Goal: Task Accomplishment & Management: Manage account settings

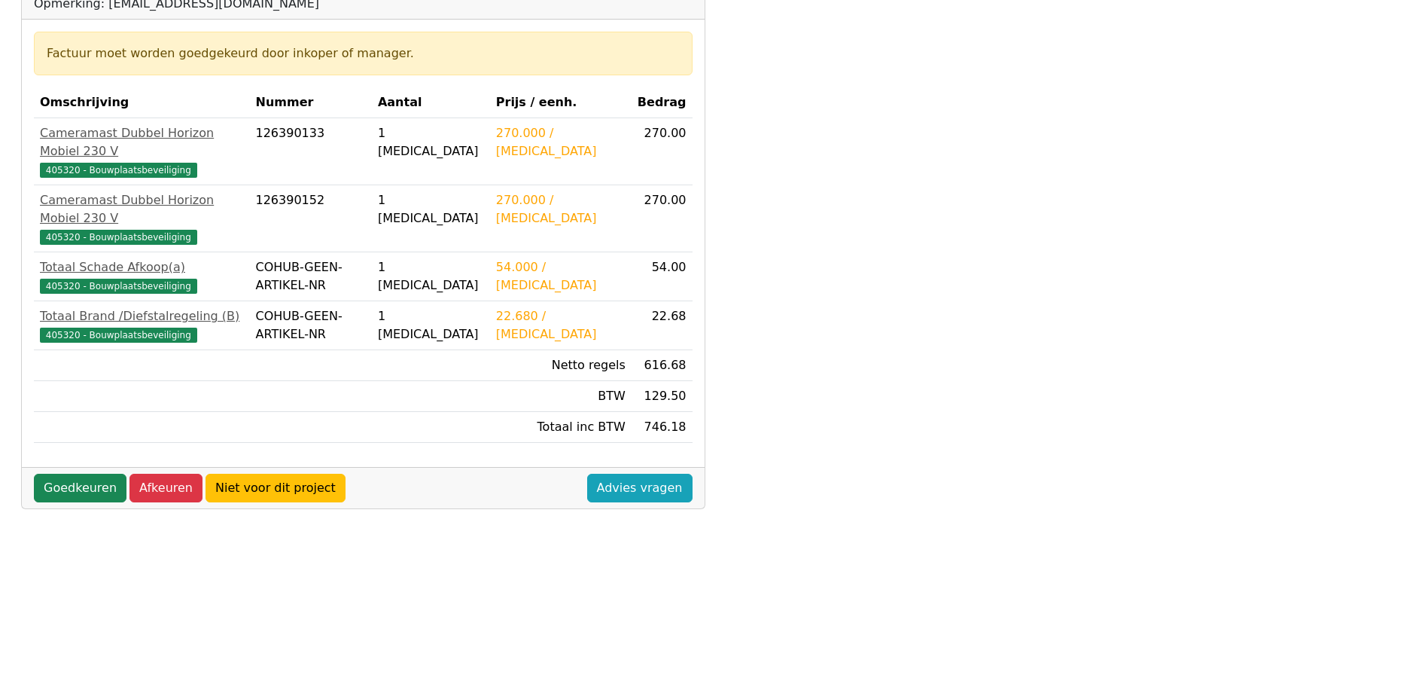
scroll to position [424, 0]
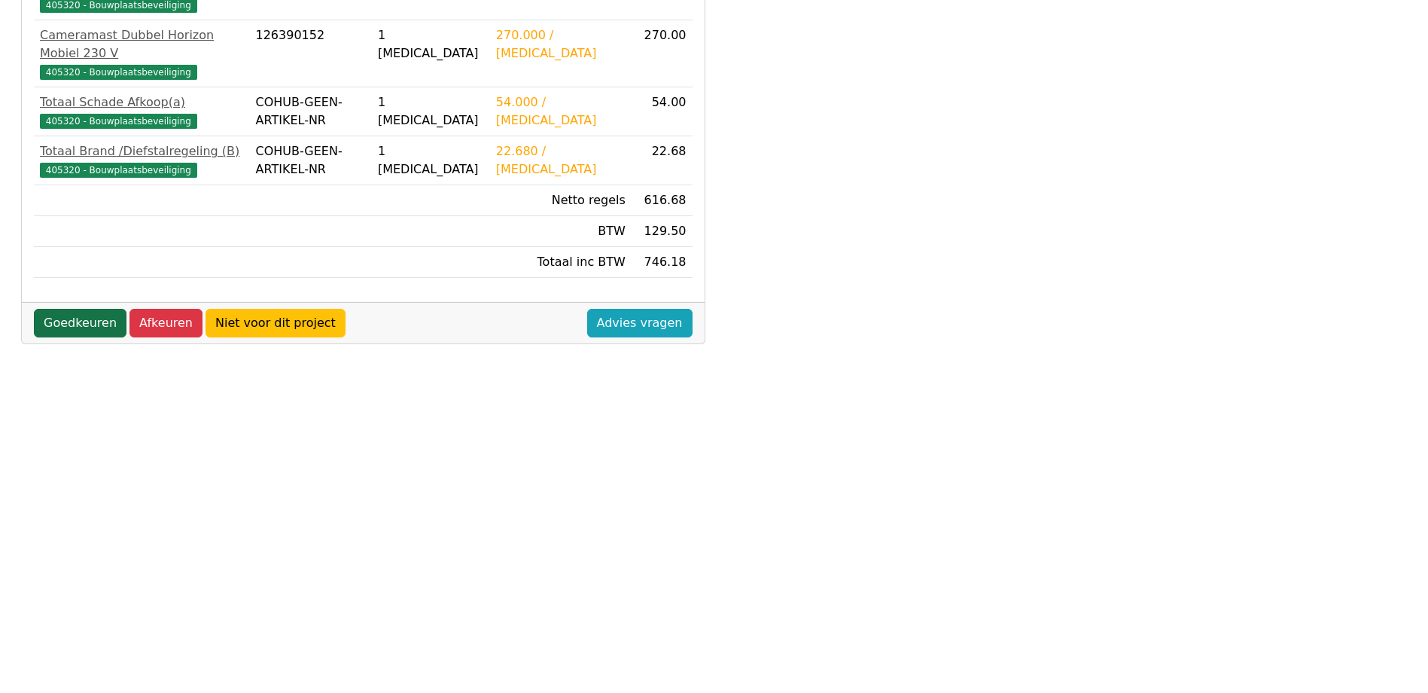
click at [66, 309] on link "Goedkeuren" at bounding box center [80, 323] width 93 height 29
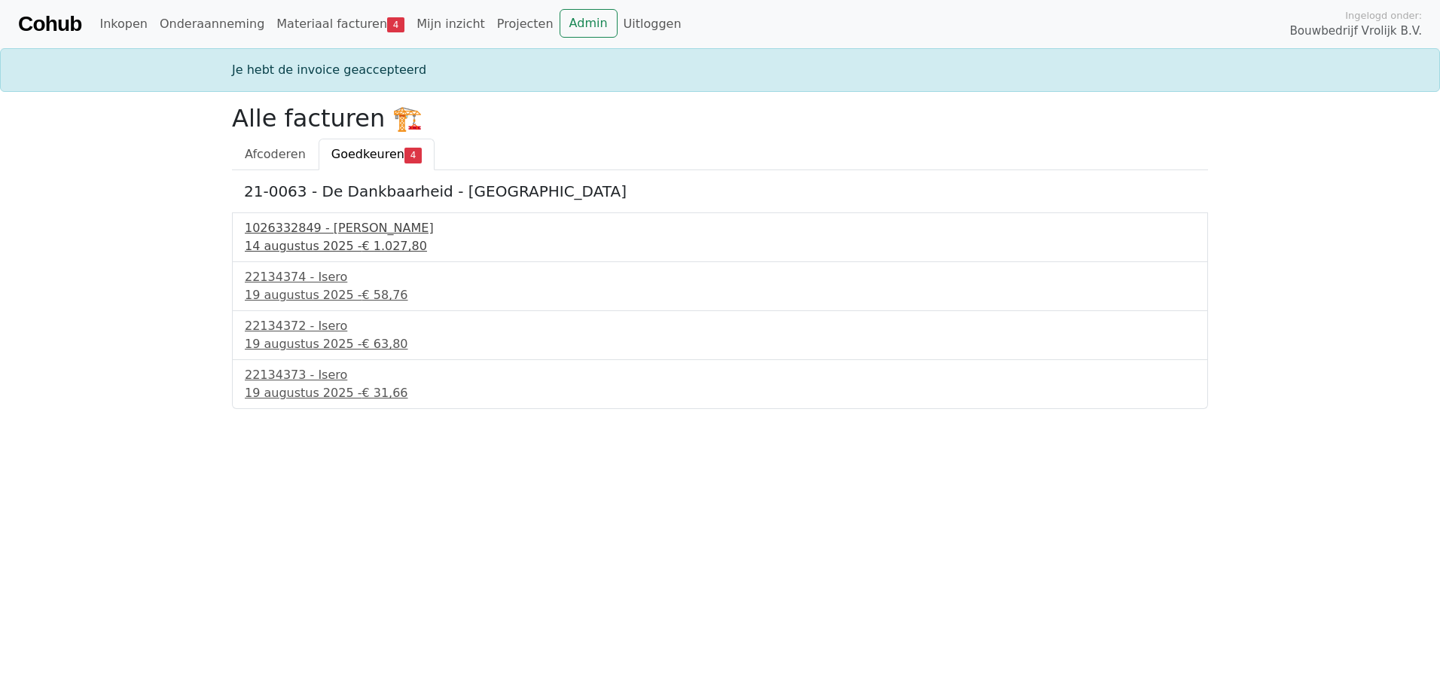
click at [321, 230] on div "1026332849 - Boels Verhuur" at bounding box center [720, 228] width 950 height 18
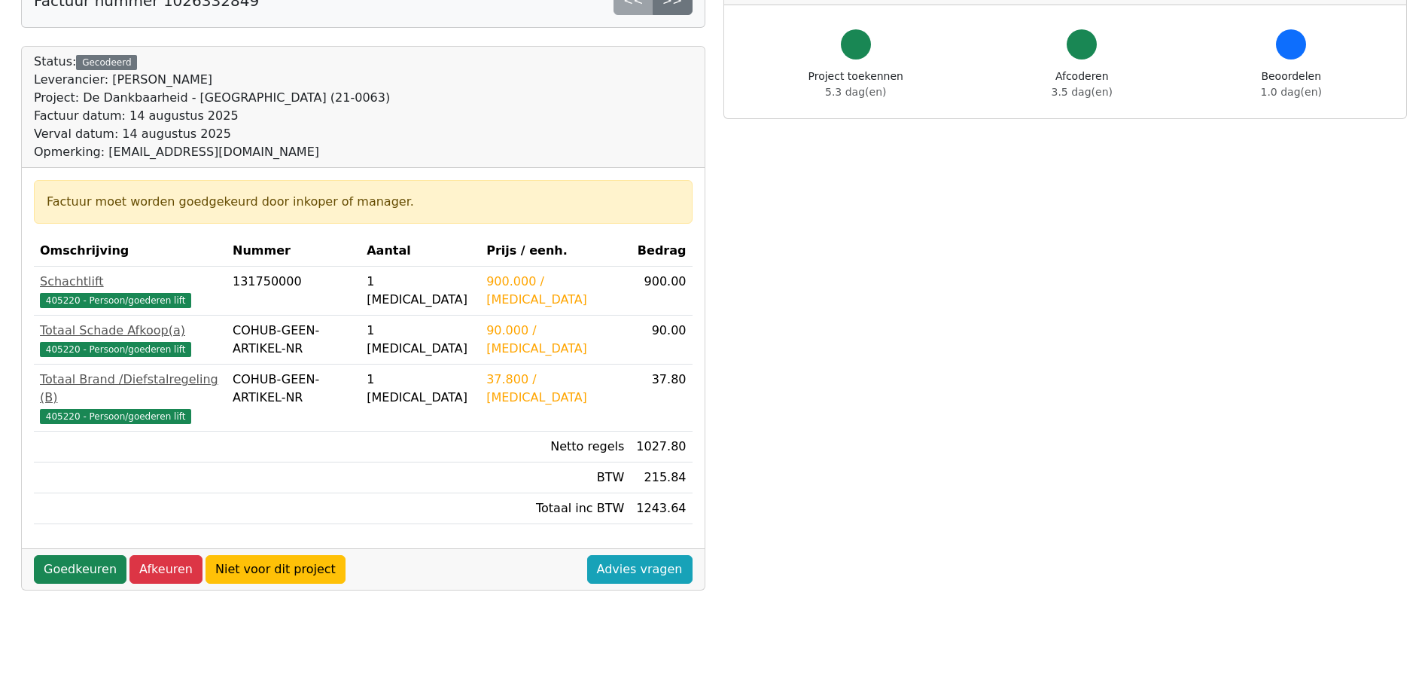
scroll to position [151, 0]
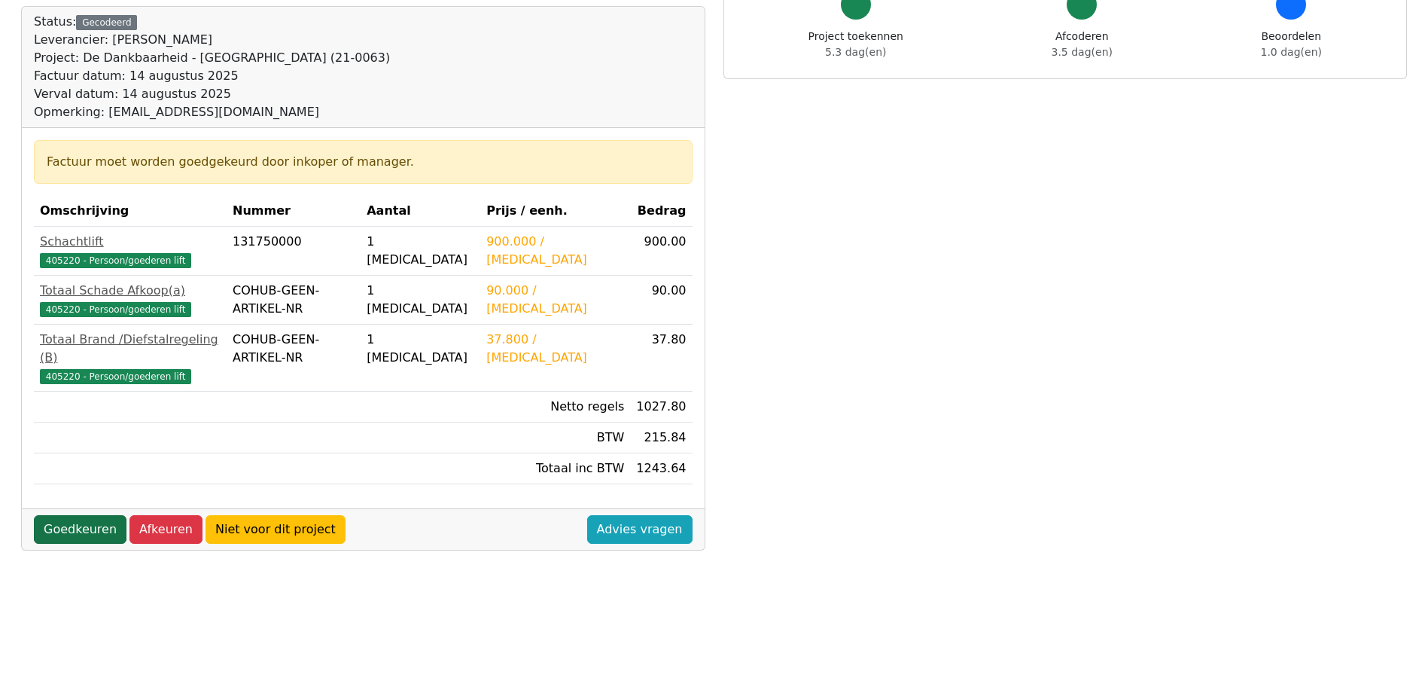
click at [81, 515] on link "Goedkeuren" at bounding box center [80, 529] width 93 height 29
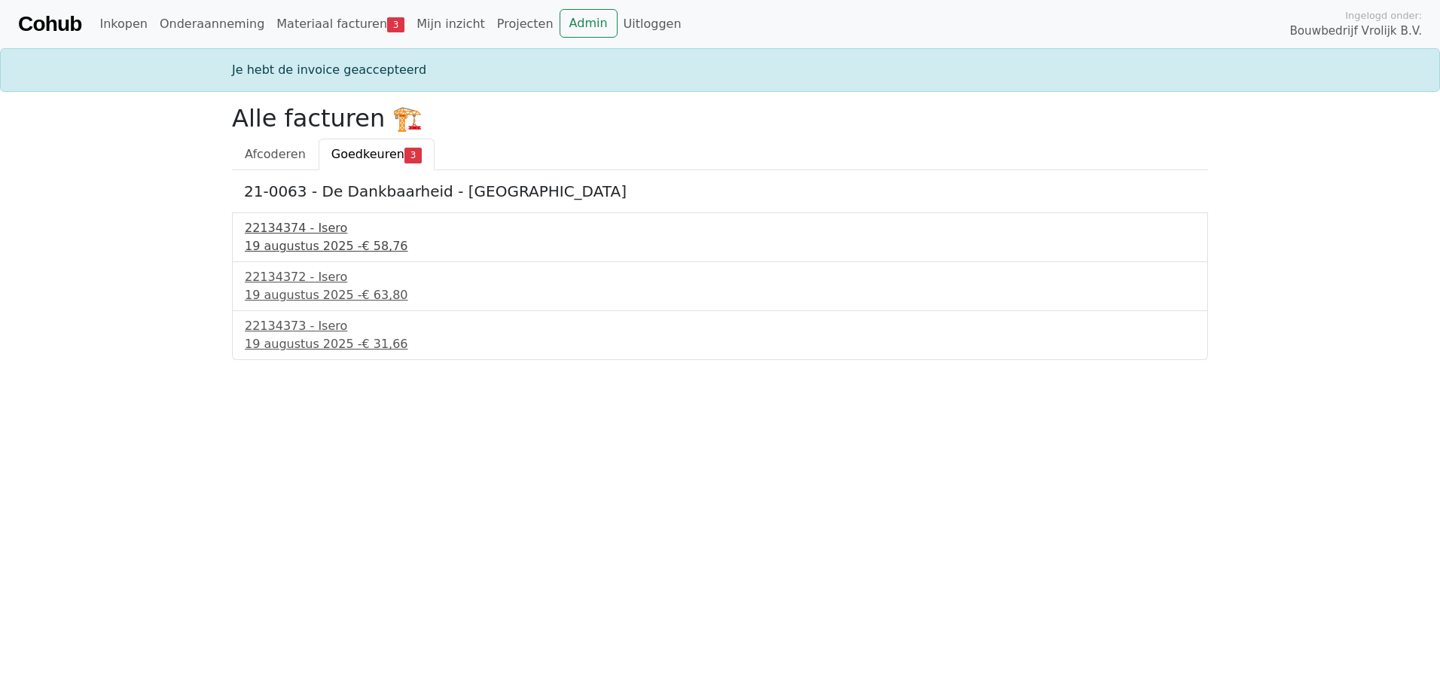
click at [299, 224] on div "22134374 - Isero" at bounding box center [720, 228] width 950 height 18
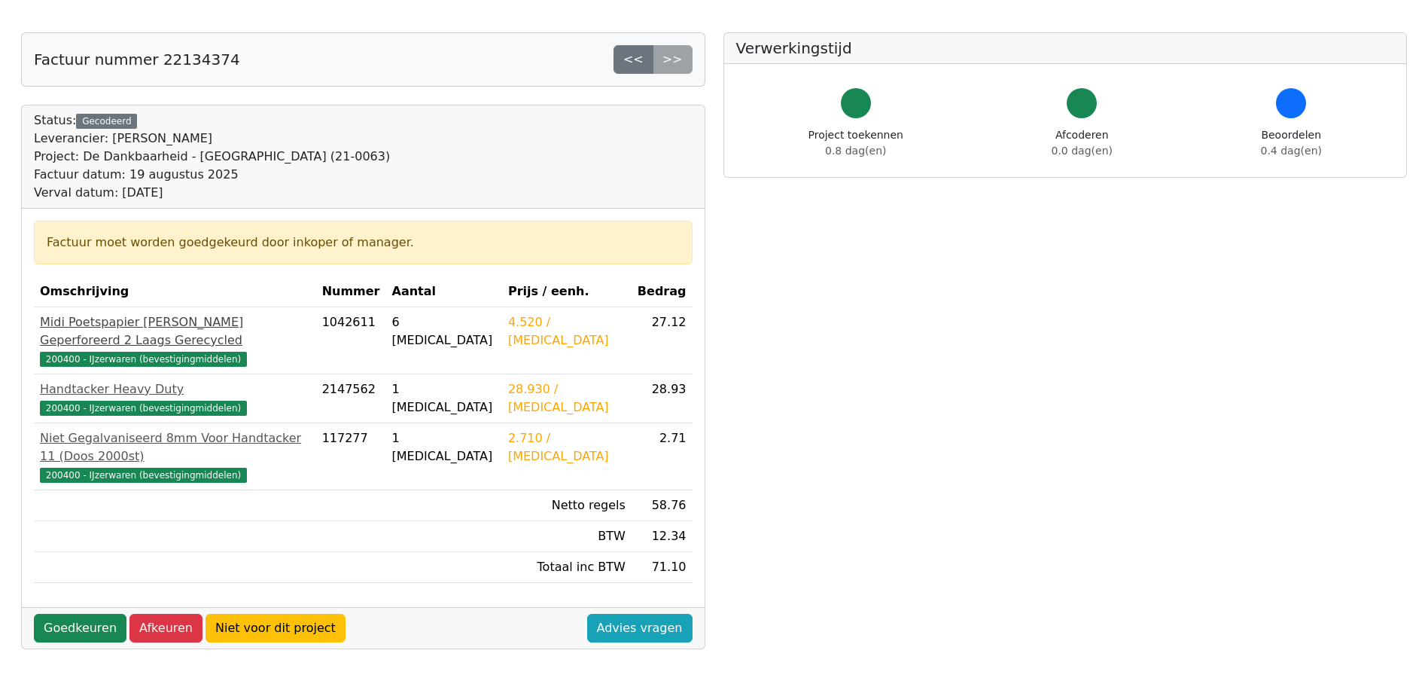
scroll to position [75, 0]
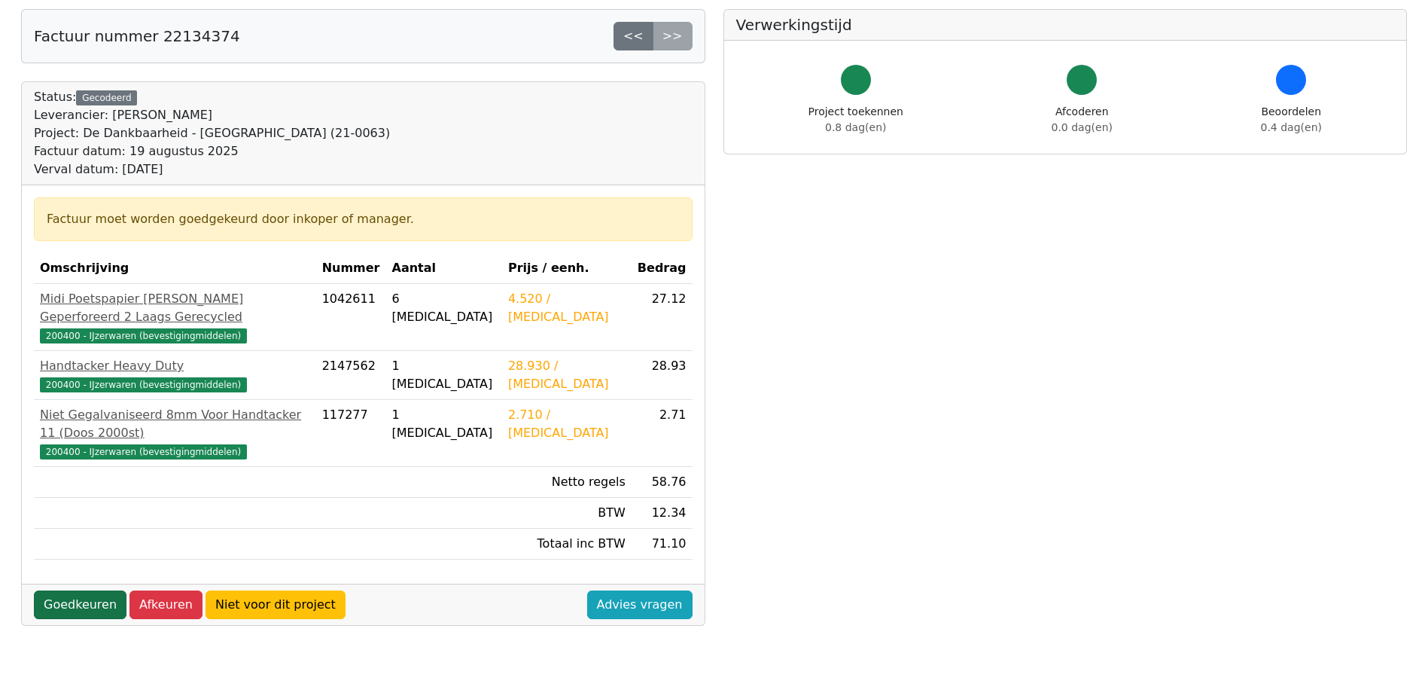
click at [66, 590] on link "Goedkeuren" at bounding box center [80, 604] width 93 height 29
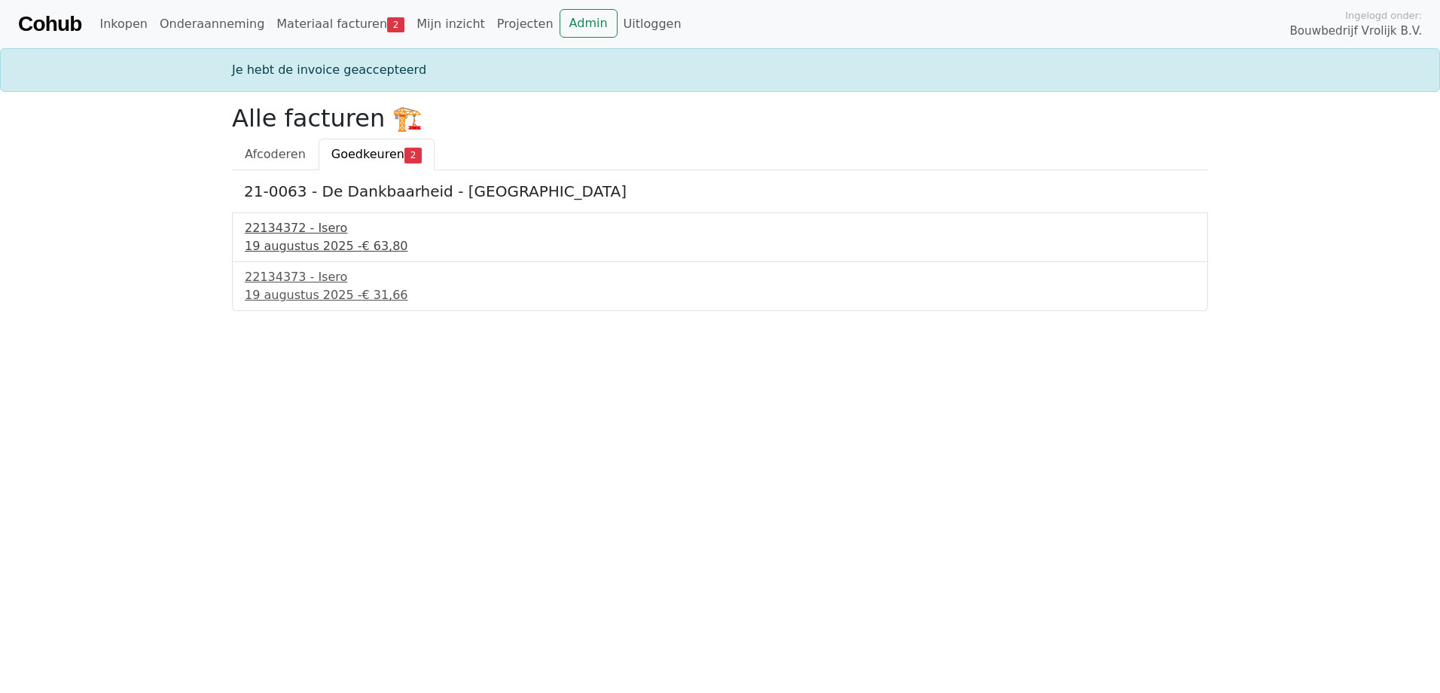
click at [295, 227] on div "22134372 - Isero" at bounding box center [720, 228] width 950 height 18
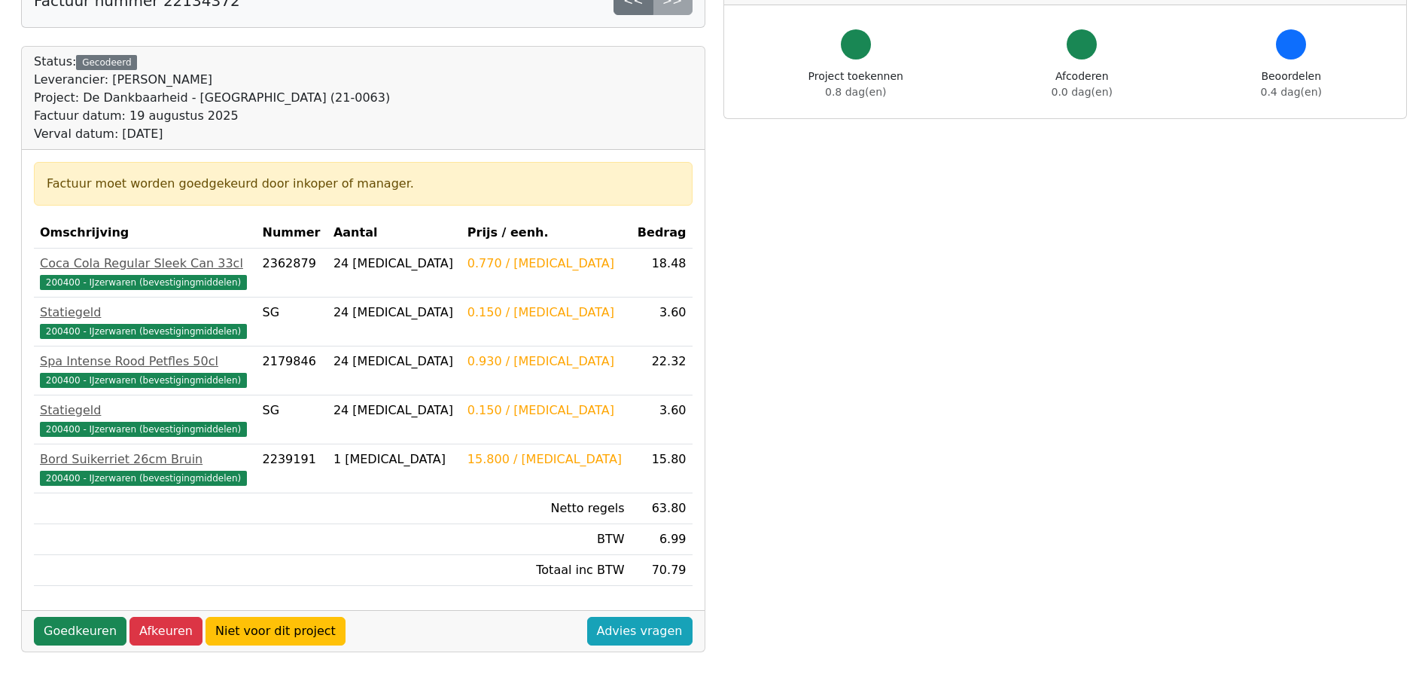
scroll to position [151, 0]
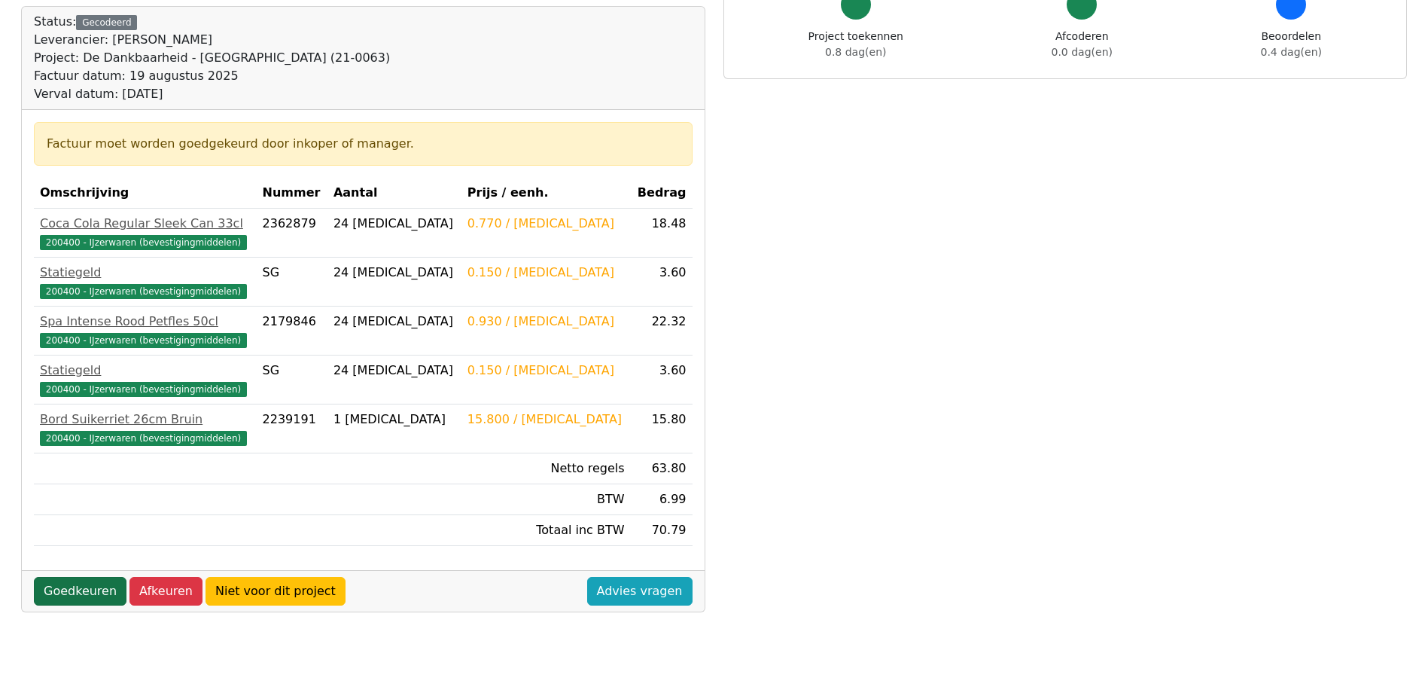
click at [85, 598] on link "Goedkeuren" at bounding box center [80, 591] width 93 height 29
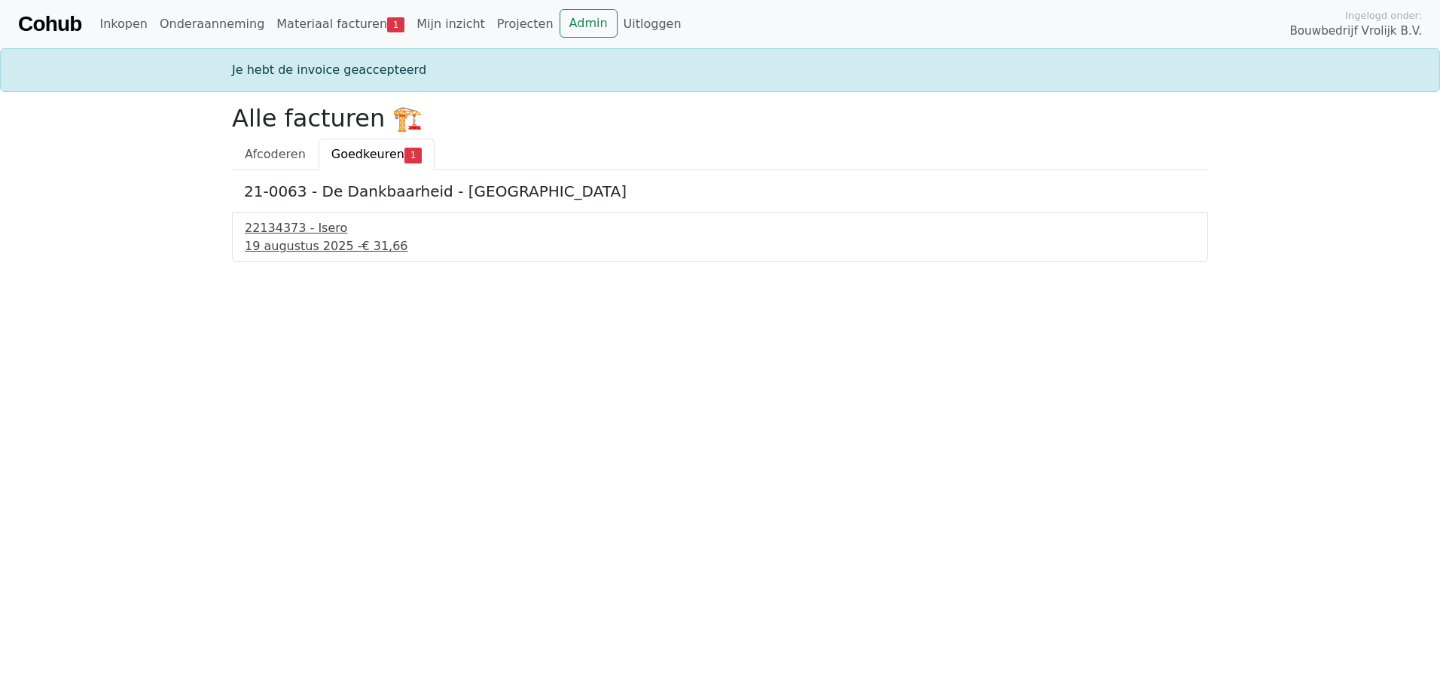
click at [285, 229] on div "22134373 - Isero" at bounding box center [720, 228] width 950 height 18
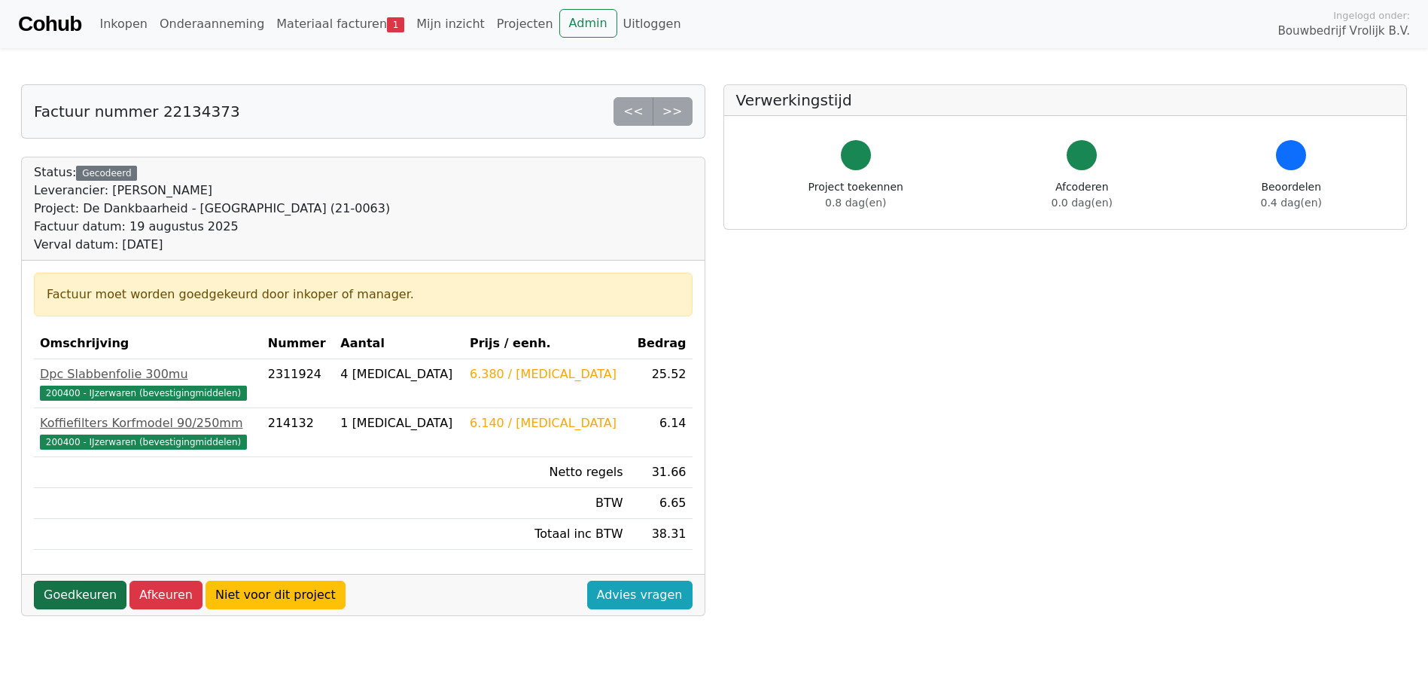
click at [72, 596] on link "Goedkeuren" at bounding box center [80, 595] width 93 height 29
